Goal: Task Accomplishment & Management: Use online tool/utility

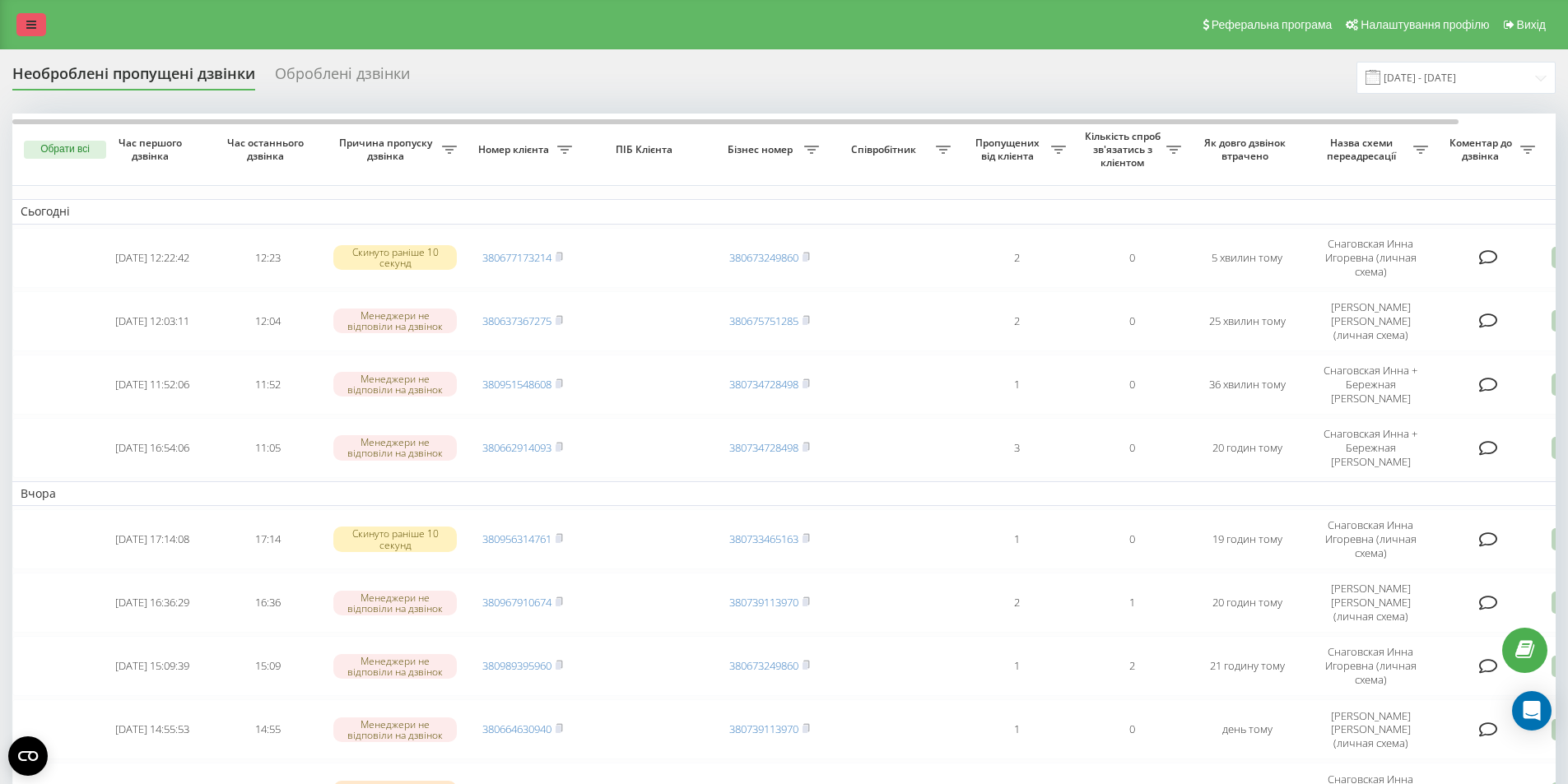
click at [37, 22] on link at bounding box center [31, 24] width 29 height 23
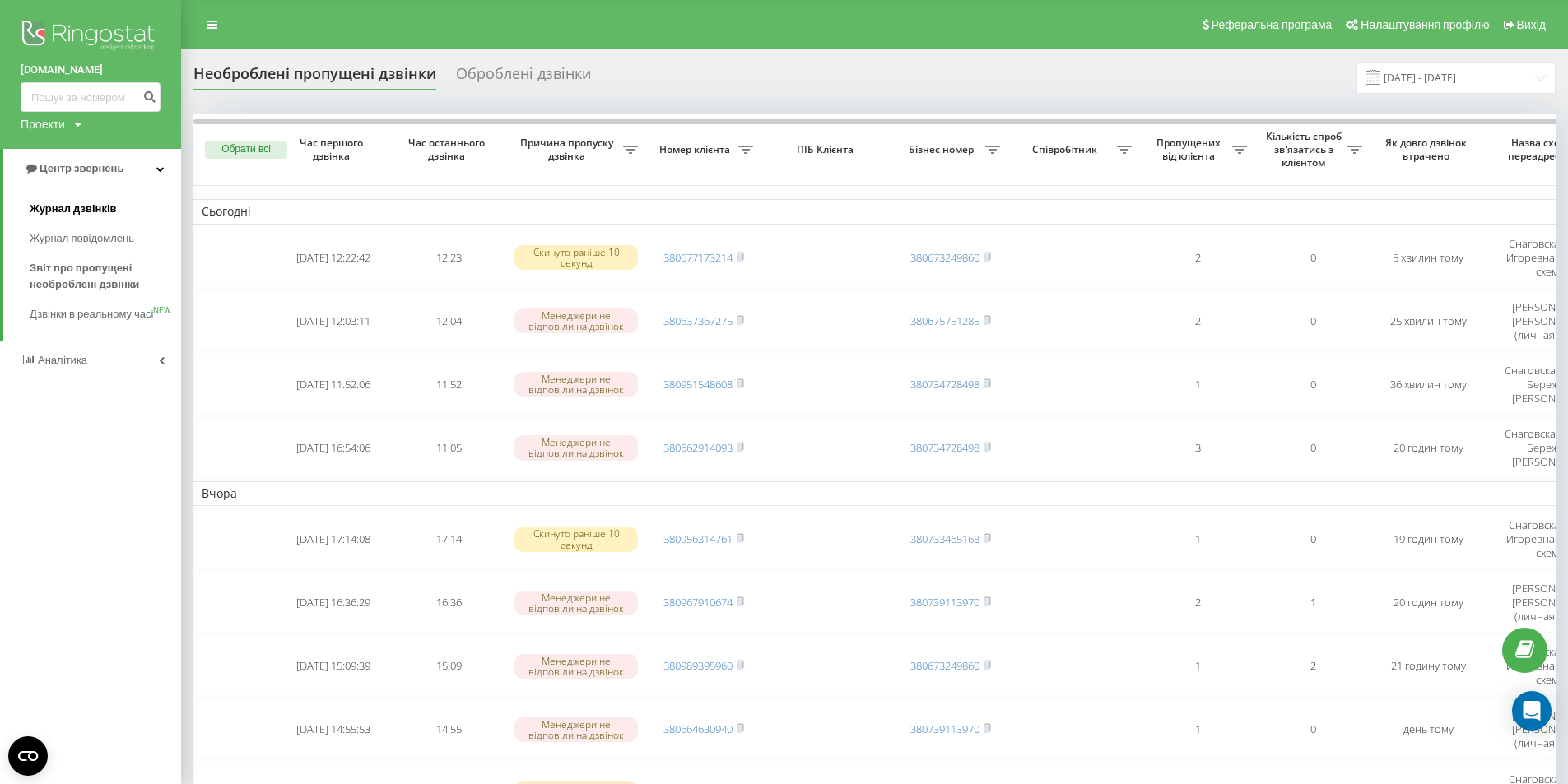
click at [46, 207] on span "Журнал дзвінків" at bounding box center [72, 208] width 87 height 16
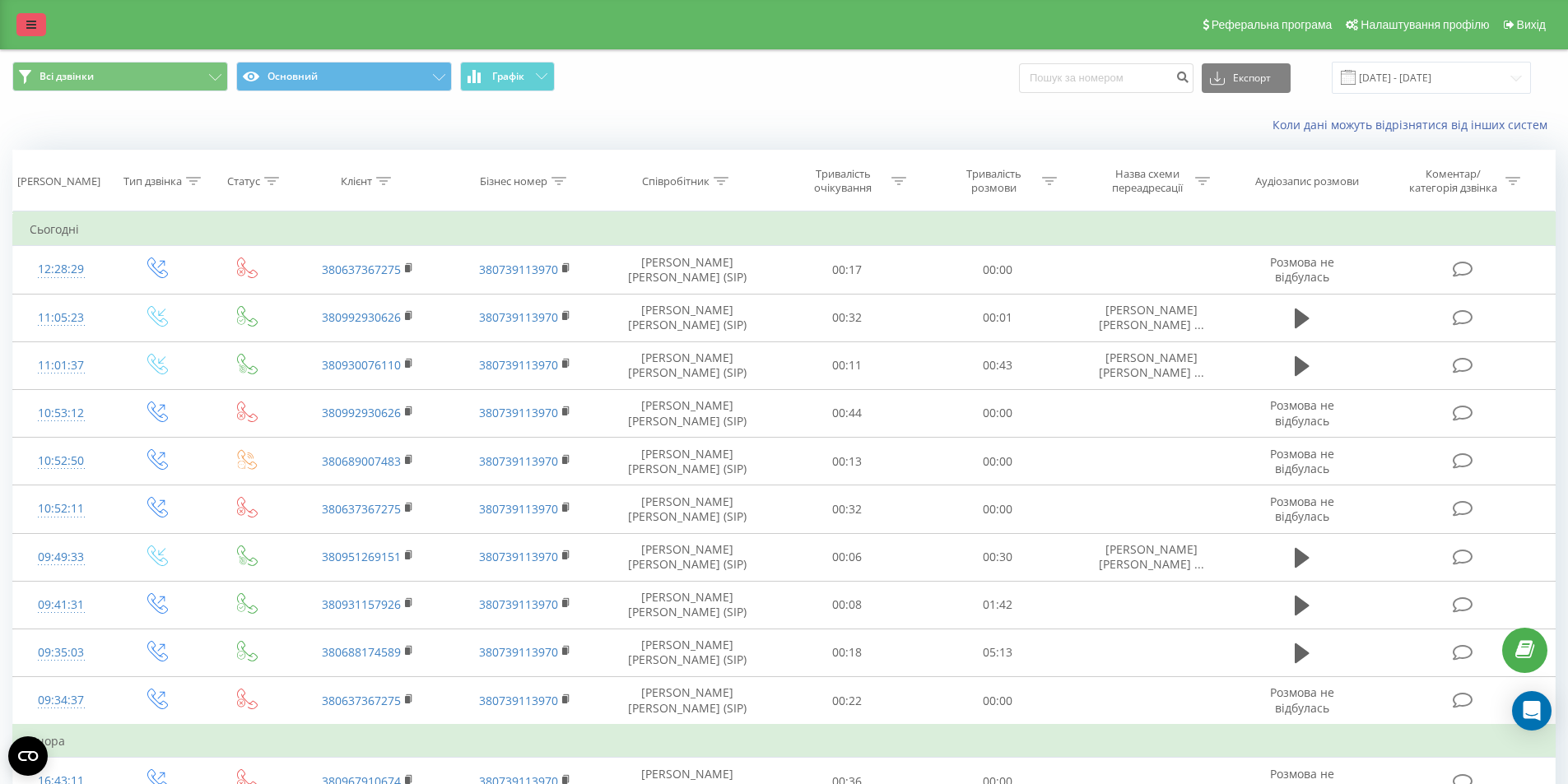
click at [28, 27] on icon at bounding box center [31, 24] width 9 height 11
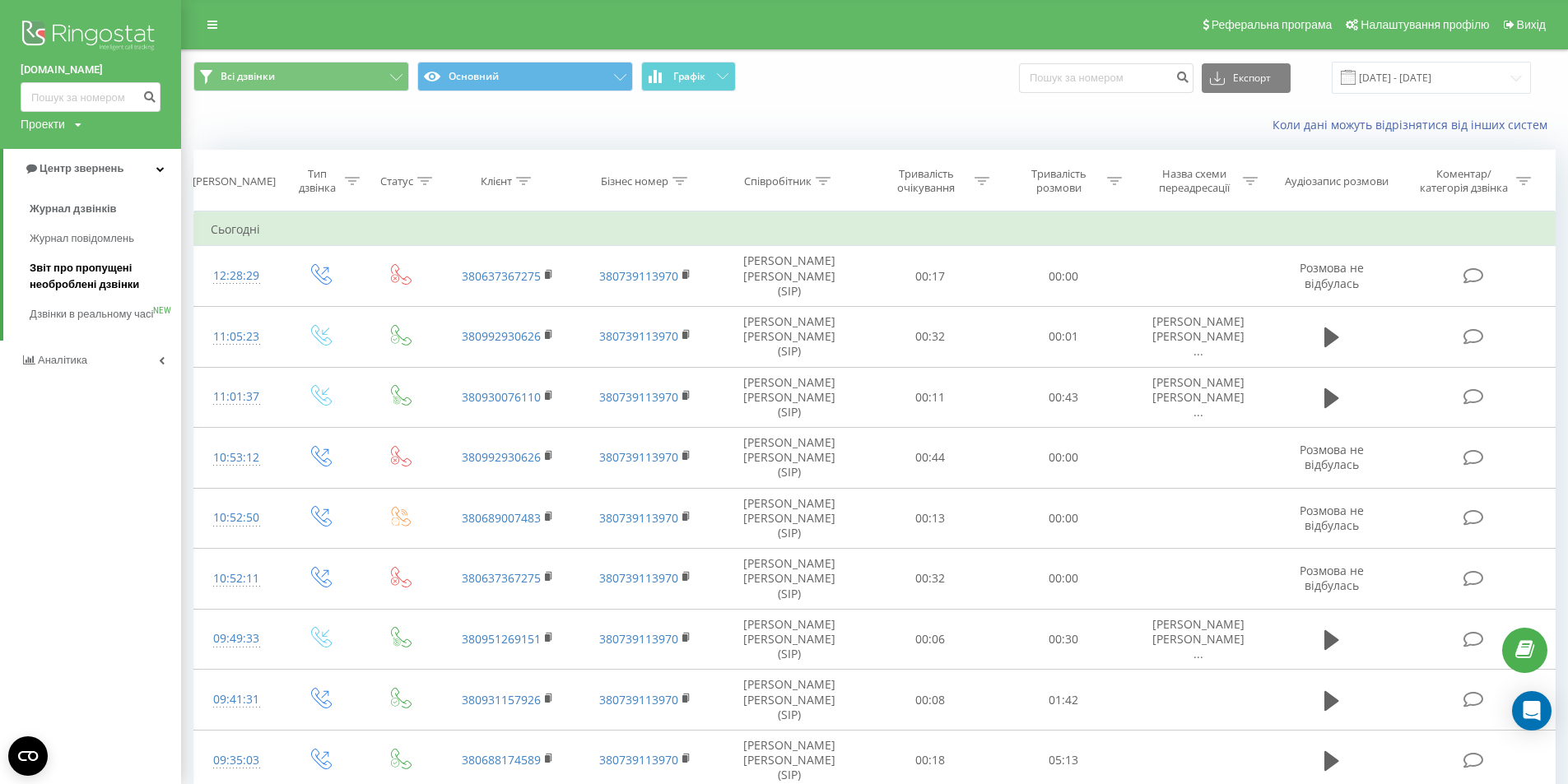
click at [64, 281] on span "Звіт про пропущені необроблені дзвінки" at bounding box center [101, 277] width 143 height 33
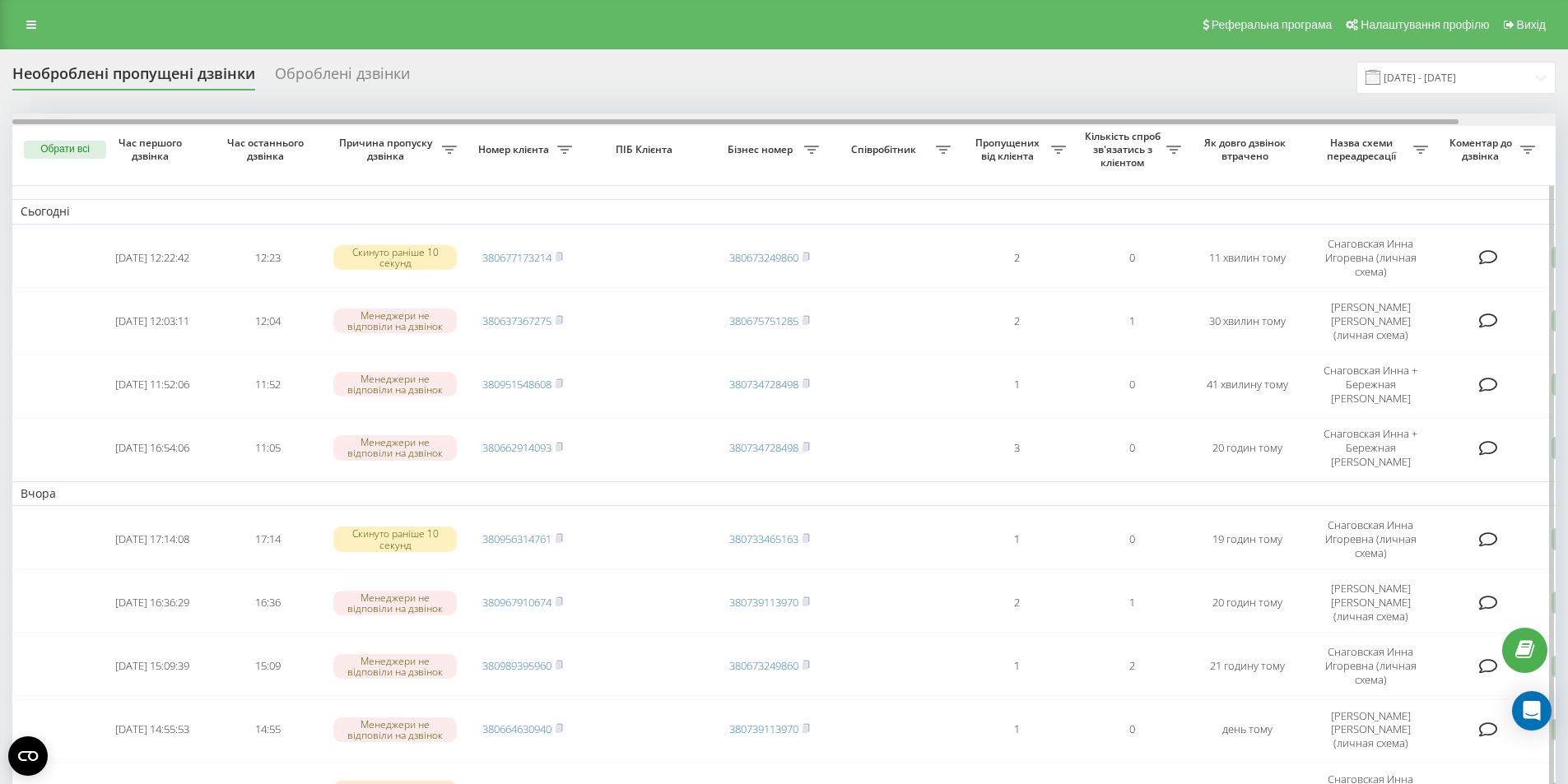
scroll to position [0, 103]
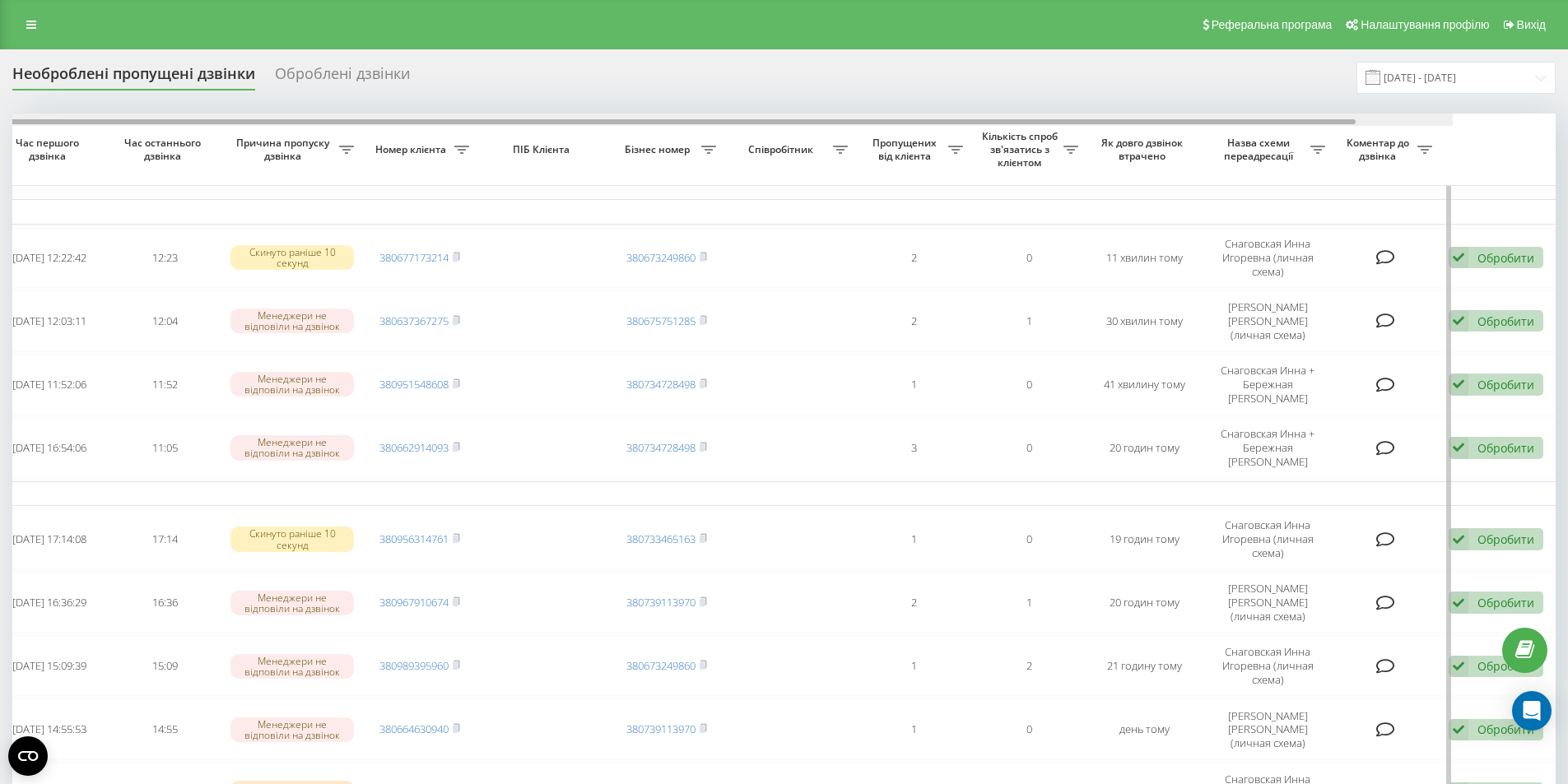
click at [1453, 124] on div at bounding box center [681, 120] width 1543 height 12
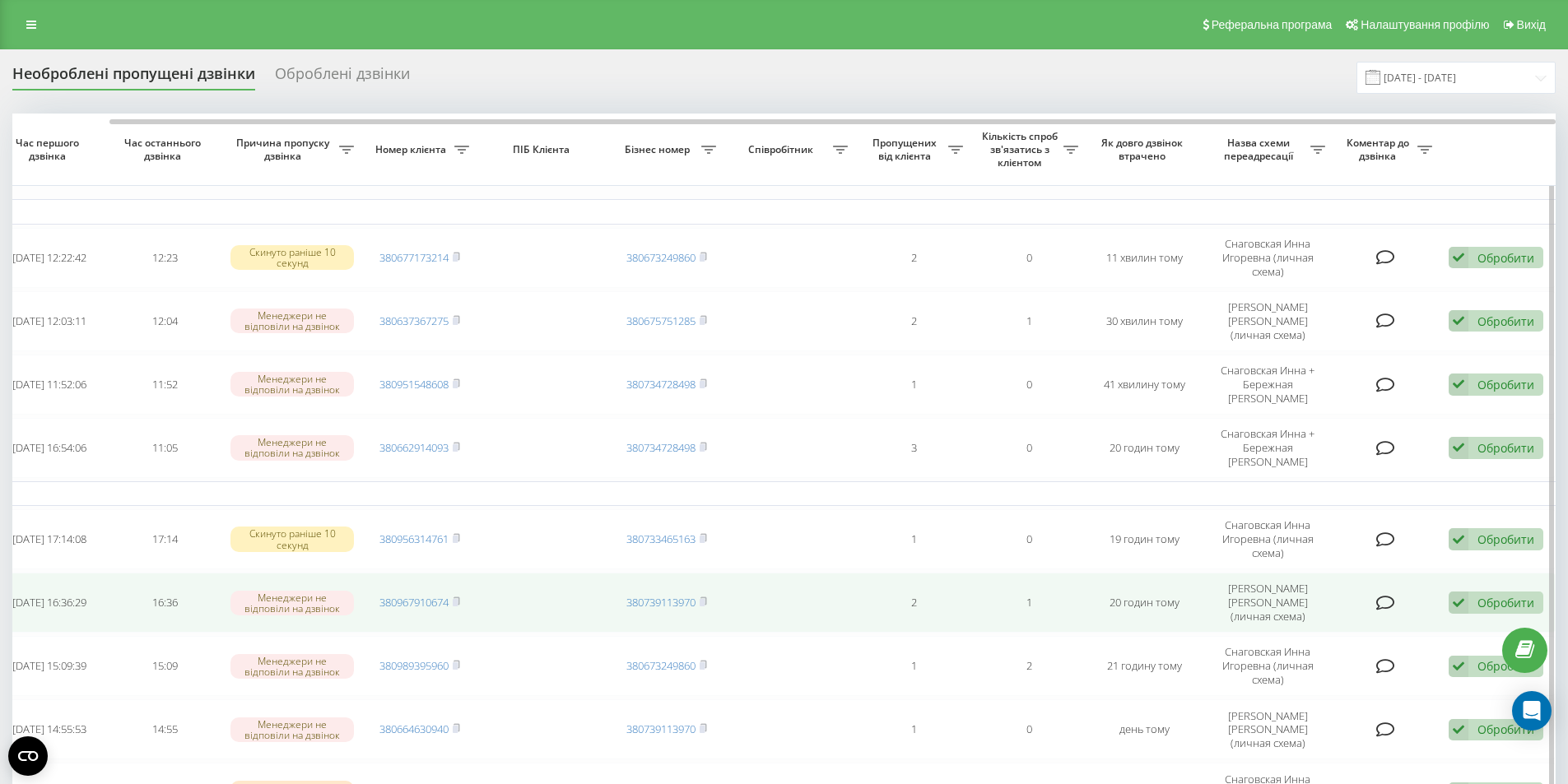
click at [1490, 595] on div "Обробити" at bounding box center [1506, 603] width 57 height 16
click at [1424, 615] on div "Не вдалося зв'язатися" at bounding box center [1388, 630] width 308 height 29
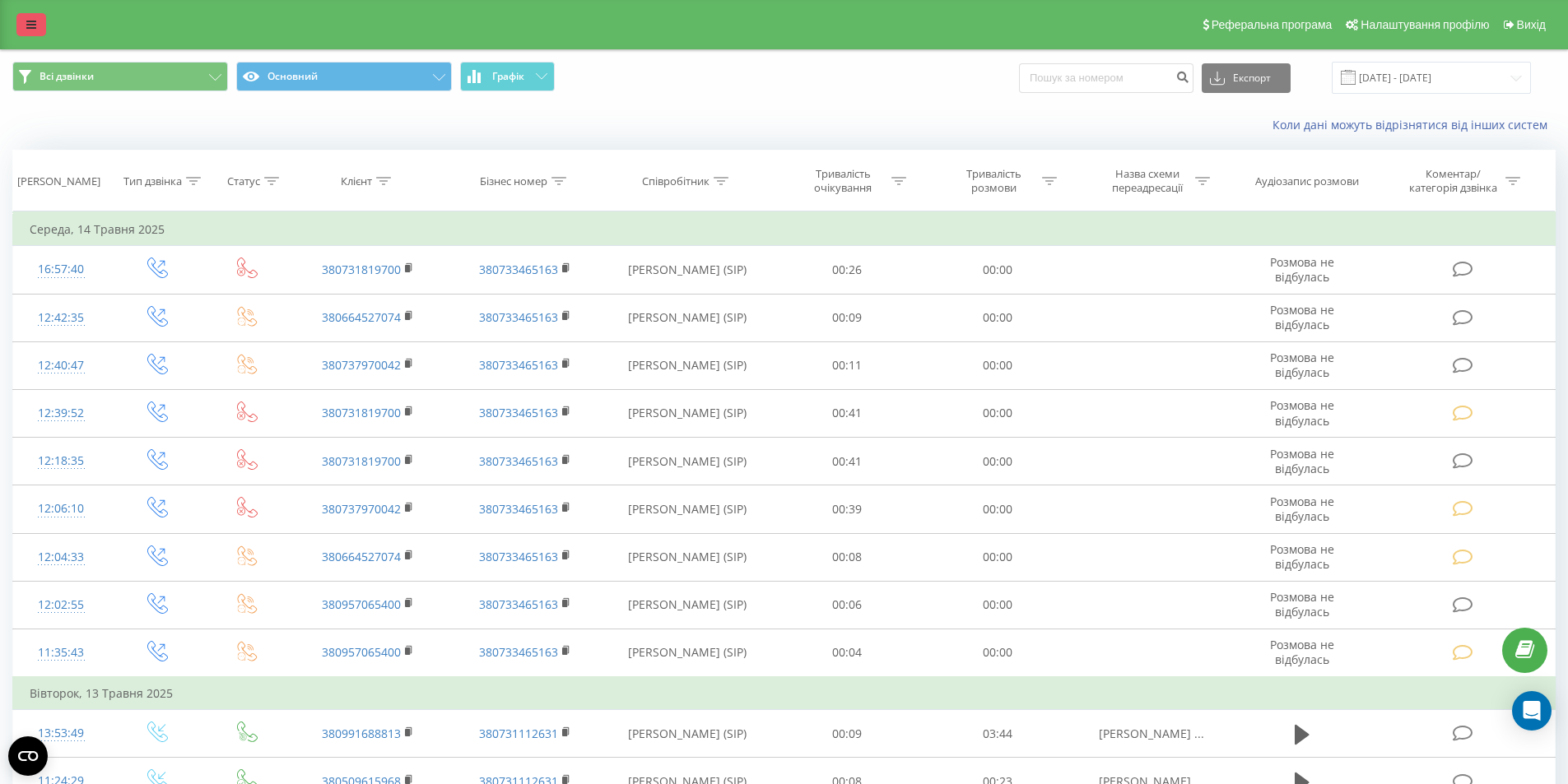
click at [31, 27] on icon at bounding box center [31, 24] width 9 height 11
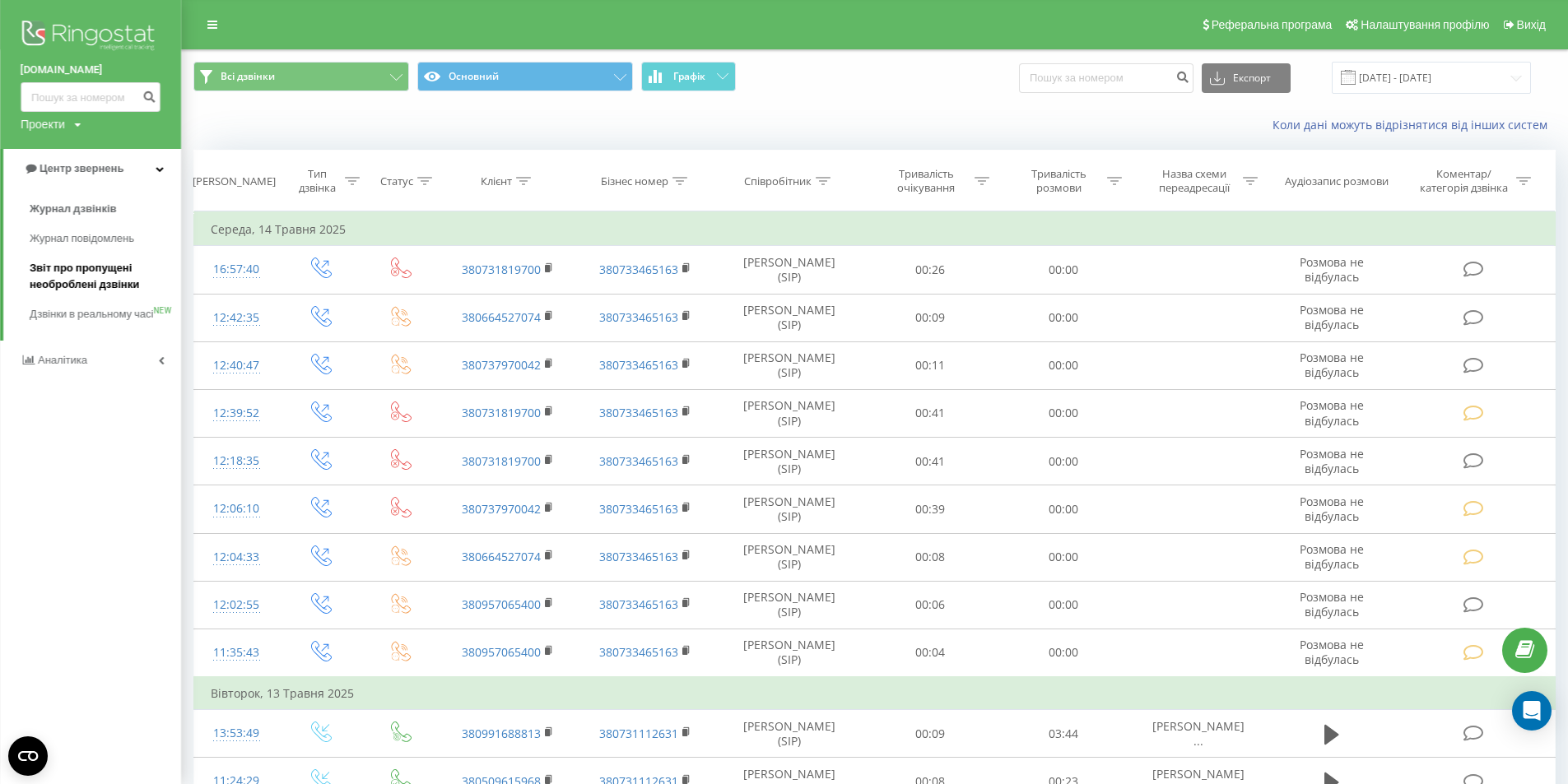
click at [71, 285] on span "Звіт про пропущені необроблені дзвінки" at bounding box center [101, 277] width 143 height 33
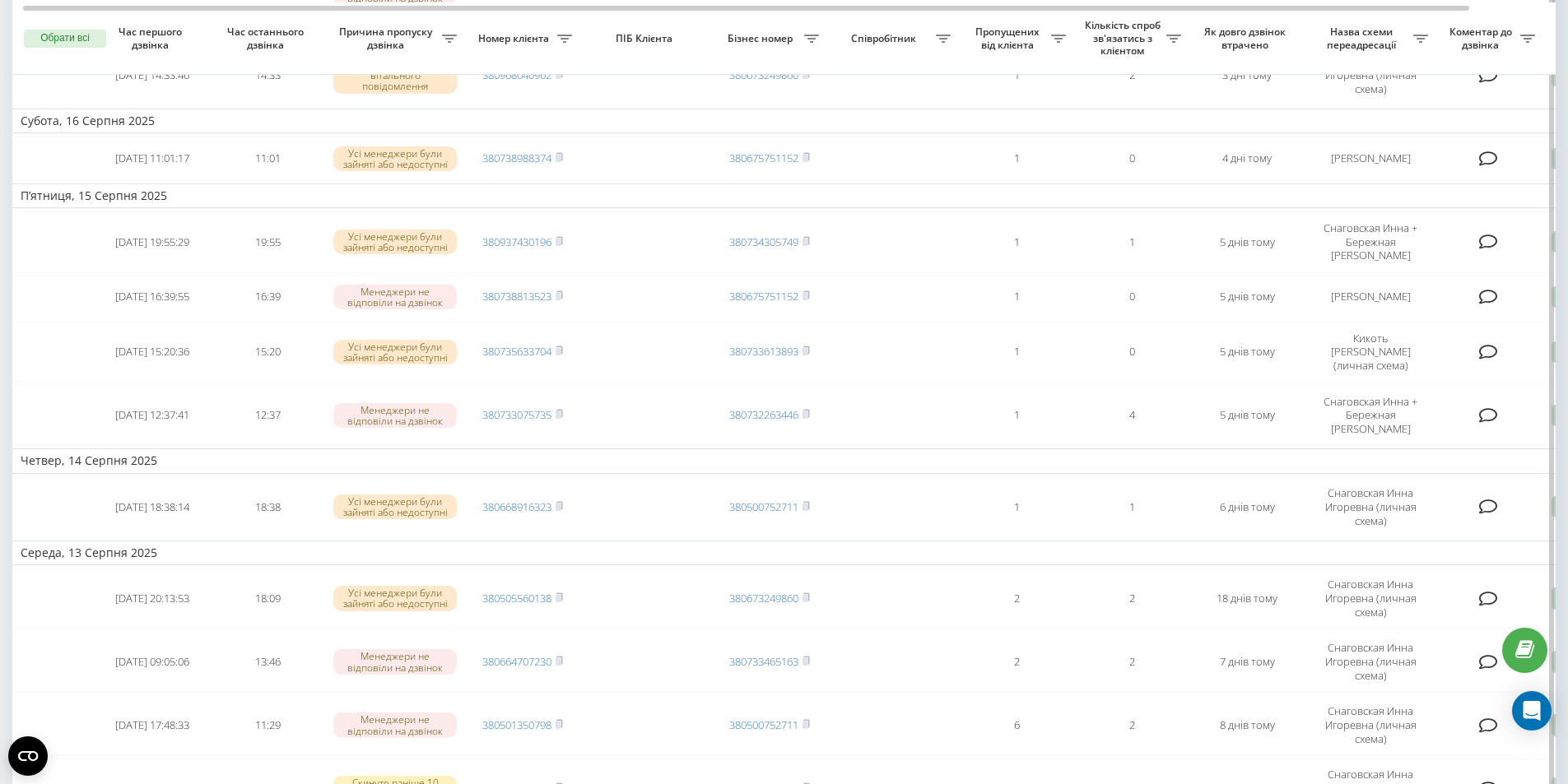
scroll to position [905, 0]
